Goal: Transaction & Acquisition: Purchase product/service

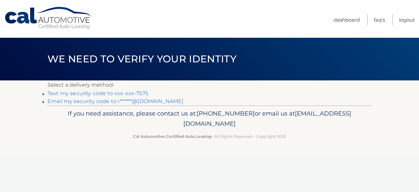
click at [115, 96] on link "Text my security code to xxx-xxx-7575" at bounding box center [98, 93] width 101 height 6
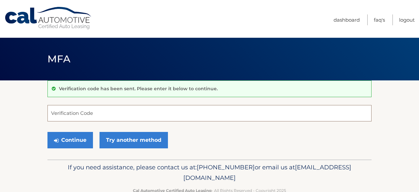
click at [78, 120] on input "Verification Code" at bounding box center [210, 113] width 324 height 16
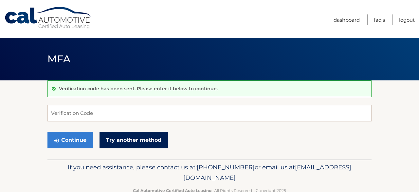
click at [168, 148] on link "Try another method" at bounding box center [134, 140] width 68 height 16
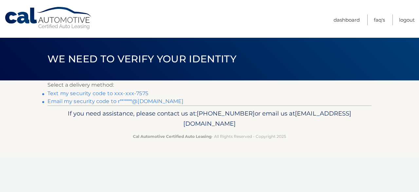
click at [130, 96] on link "Text my security code to xxx-xxx-7575" at bounding box center [98, 93] width 101 height 6
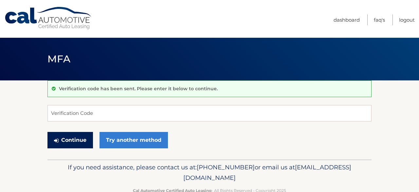
click at [92, 148] on button "Continue" at bounding box center [71, 140] width 46 height 16
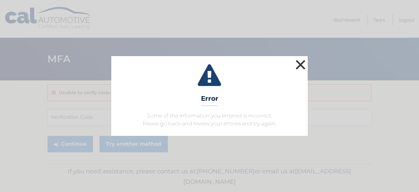
click at [300, 58] on button "×" at bounding box center [300, 64] width 13 height 13
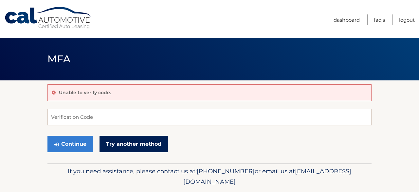
click at [150, 152] on link "Try another method" at bounding box center [134, 144] width 68 height 16
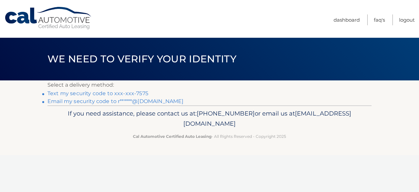
click at [249, 174] on div "Cal Automotive Menu Dashboard FAQ's Logout ×" at bounding box center [209, 96] width 419 height 192
click at [111, 96] on link "Text my security code to xxx-xxx-7575" at bounding box center [98, 93] width 101 height 6
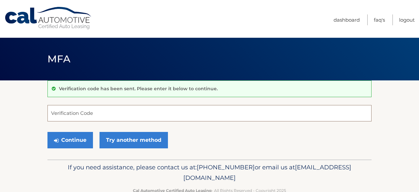
click at [77, 118] on input "Verification Code" at bounding box center [210, 113] width 324 height 16
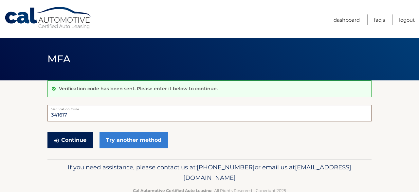
type input "341617"
click at [81, 148] on button "Continue" at bounding box center [71, 140] width 46 height 16
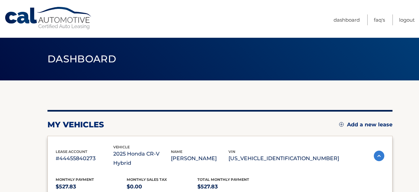
click at [226, 128] on div "my vehicles Add a new lease" at bounding box center [220, 125] width 345 height 10
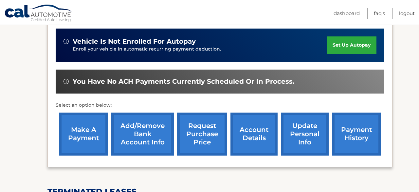
scroll to position [197, 0]
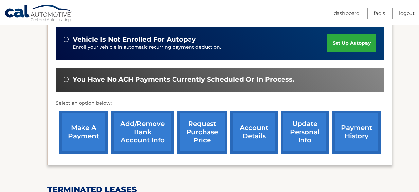
click at [82, 140] on link "make a payment" at bounding box center [83, 131] width 49 height 43
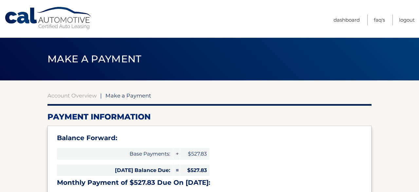
select select "NTgzYTZmZjItODgxOS00MWYyLTkxYzEtZTA5OGJhN2E2OTVk"
click at [249, 121] on h2 "Payment Information" at bounding box center [210, 117] width 324 height 10
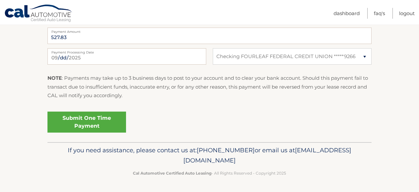
scroll to position [380, 0]
click at [107, 131] on link "Submit One Time Payment" at bounding box center [87, 121] width 79 height 21
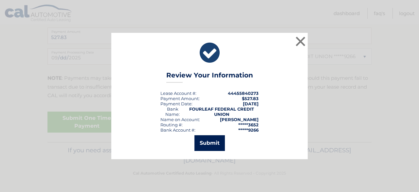
click at [219, 151] on button "Submit" at bounding box center [210, 143] width 30 height 16
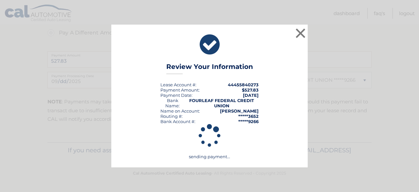
scroll to position [369, 0]
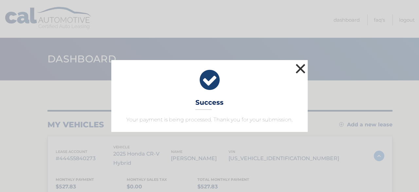
click at [300, 62] on button "×" at bounding box center [300, 68] width 13 height 13
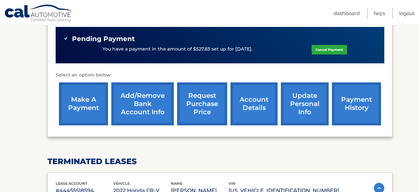
scroll to position [249, 0]
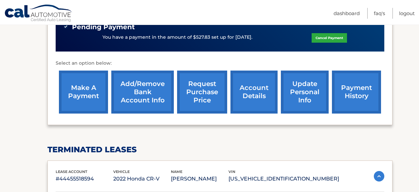
click at [301, 102] on link "update personal info" at bounding box center [305, 91] width 48 height 43
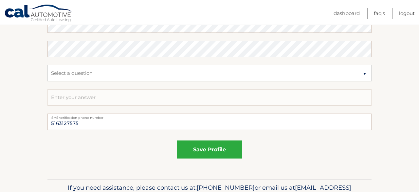
scroll to position [417, 0]
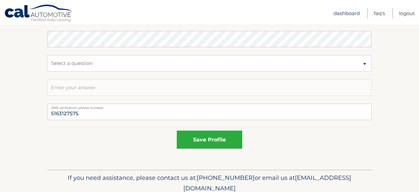
click at [334, 12] on link "Dashboard" at bounding box center [347, 13] width 26 height 11
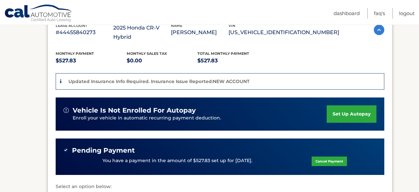
scroll to position [118, 0]
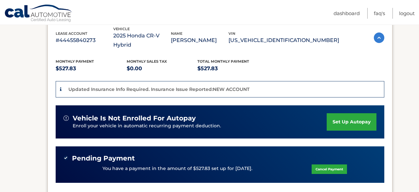
click at [60, 91] on icon at bounding box center [61, 89] width 2 height 5
click at [121, 91] on p "Updated Insurance Info Required. Insurance Issue Reported:NEW ACCOUNT" at bounding box center [158, 89] width 181 height 6
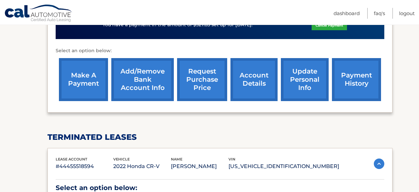
scroll to position [262, 0]
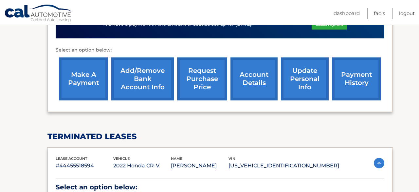
click at [249, 91] on link "account details" at bounding box center [254, 78] width 47 height 43
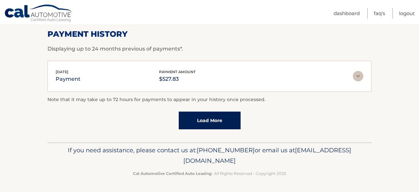
scroll to position [572, 0]
click at [399, 13] on link "Logout" at bounding box center [407, 13] width 16 height 11
